Goal: Check status: Check status

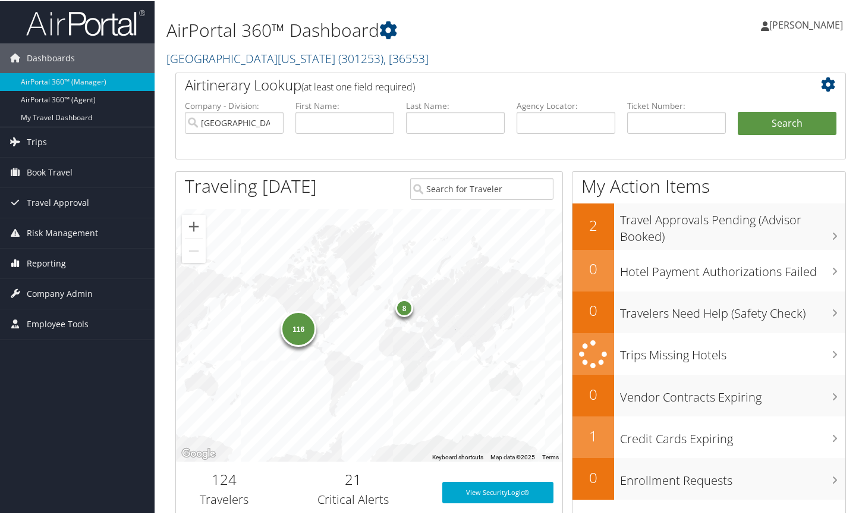
click at [46, 260] on span "Reporting" at bounding box center [46, 262] width 39 height 30
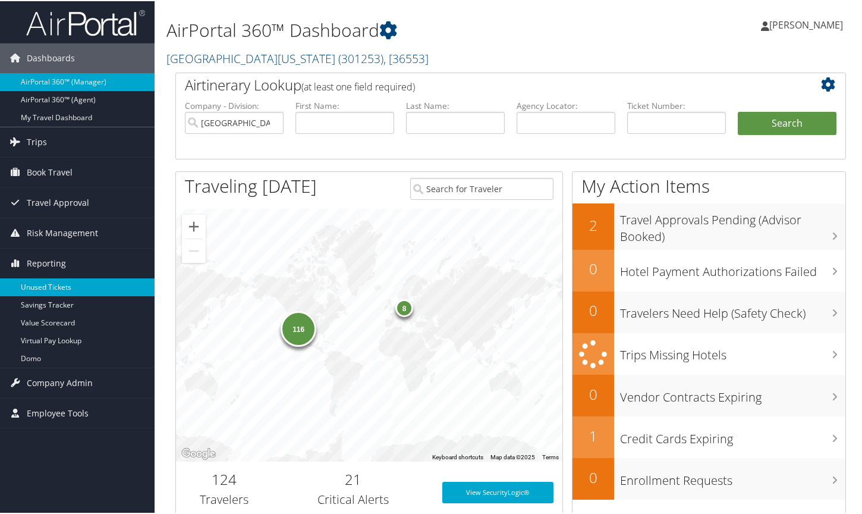
click at [48, 285] on link "Unused Tickets" at bounding box center [77, 286] width 155 height 18
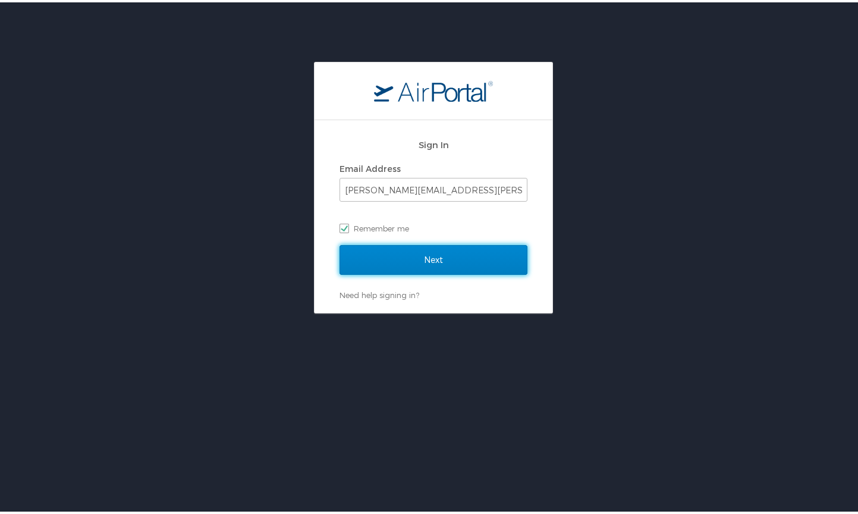
click at [441, 256] on input "Next" at bounding box center [433, 258] width 188 height 30
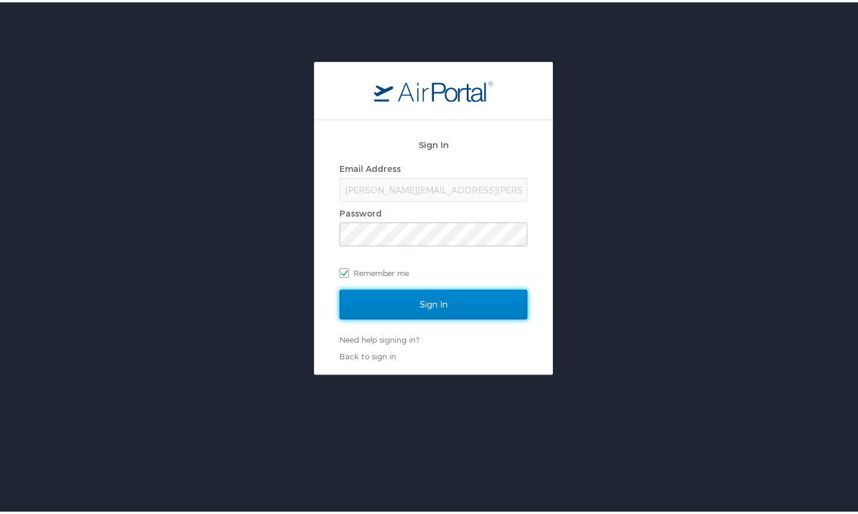
click at [434, 297] on input "Sign In" at bounding box center [433, 302] width 188 height 30
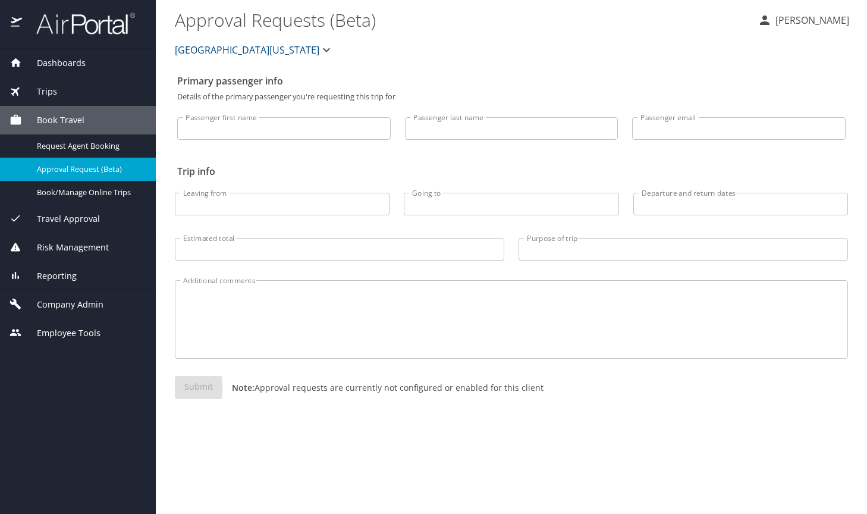
click at [59, 269] on span "Reporting" at bounding box center [49, 275] width 55 height 13
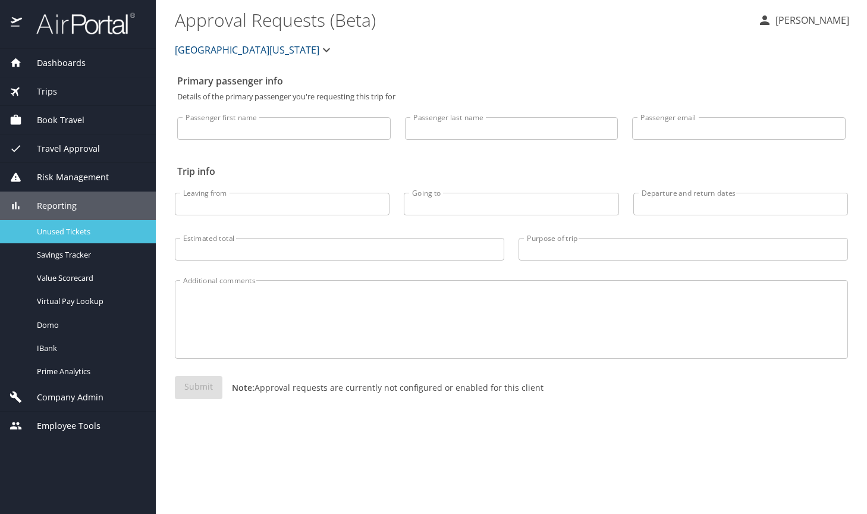
click at [69, 233] on span "Unused Tickets" at bounding box center [89, 231] width 105 height 11
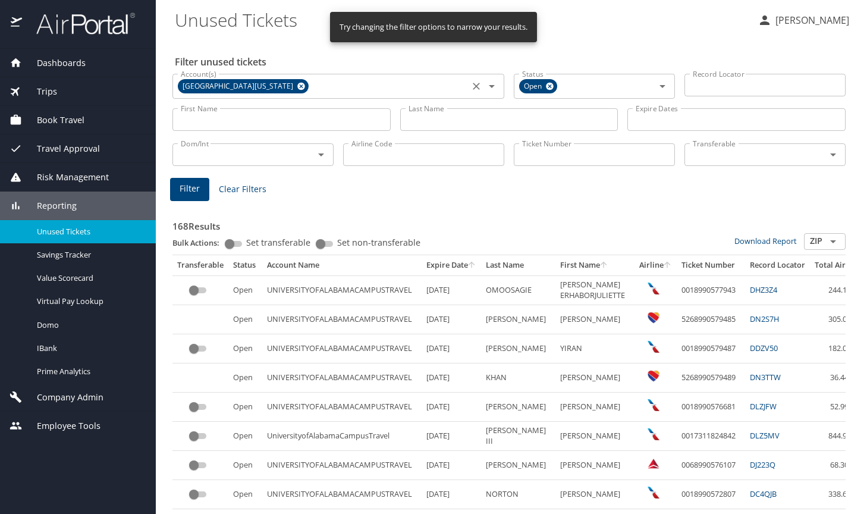
click at [472, 87] on icon "Clear" at bounding box center [476, 86] width 12 height 12
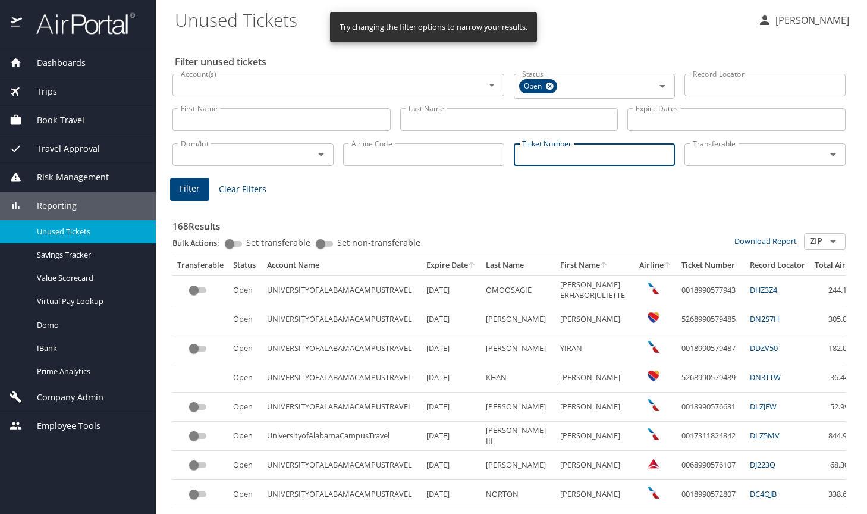
paste input "0067311275297"
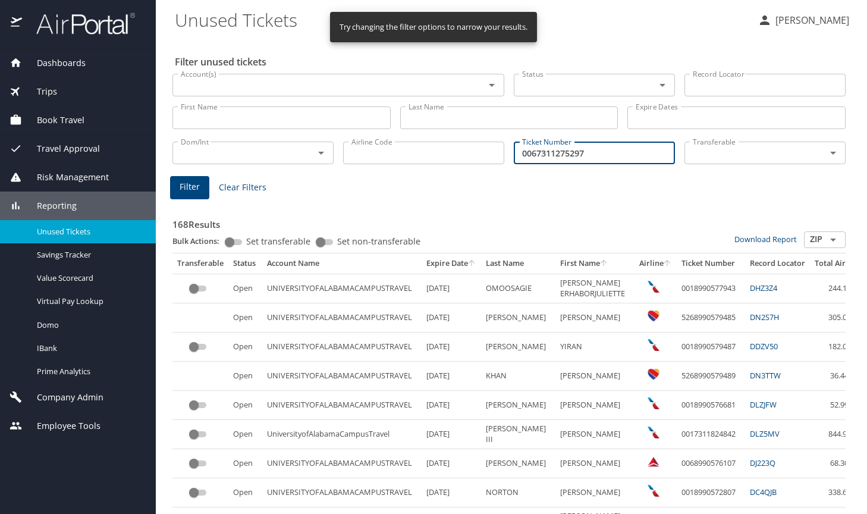
type input "0067311275297"
click at [184, 183] on span "Filter" at bounding box center [190, 187] width 20 height 15
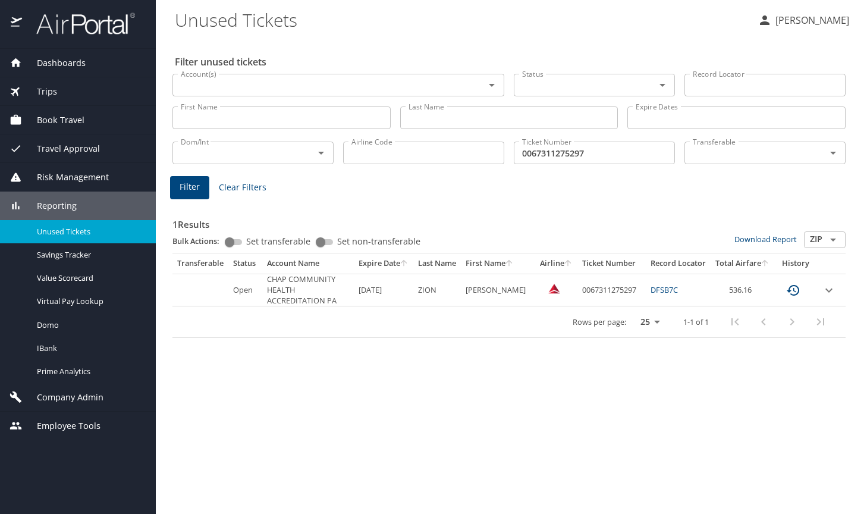
click at [611, 43] on div "Filter unused tickets Account(s) Account(s) Status Status Record Locator Record…" at bounding box center [511, 276] width 673 height 476
